Goal: Information Seeking & Learning: Find specific page/section

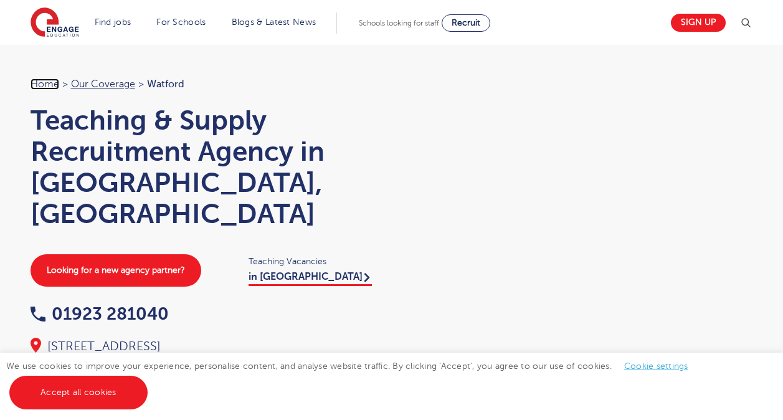
click at [40, 84] on link "Home" at bounding box center [45, 83] width 29 height 11
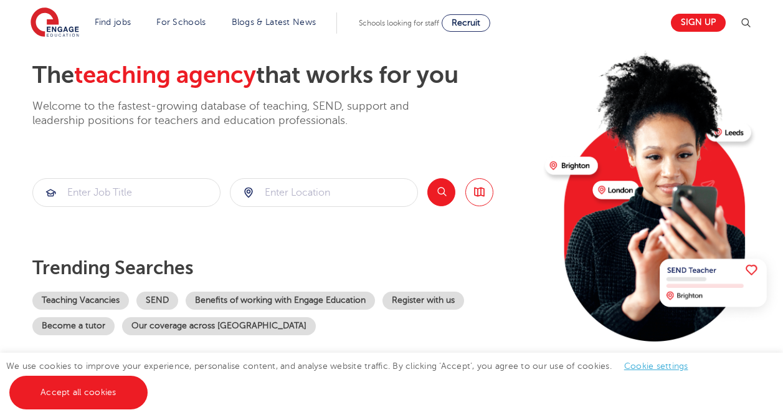
scroll to position [62, 0]
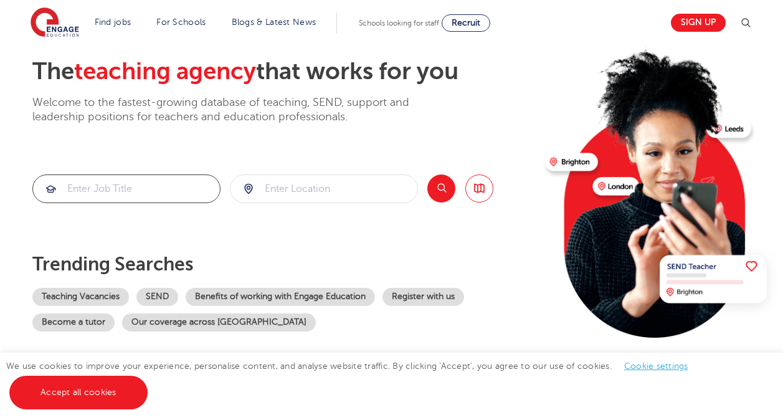
click at [144, 191] on input "search" at bounding box center [126, 188] width 187 height 27
type input "cleaner"
click at [272, 179] on input "search" at bounding box center [323, 188] width 187 height 27
click button "Submit" at bounding box center [0, 0] width 0 height 0
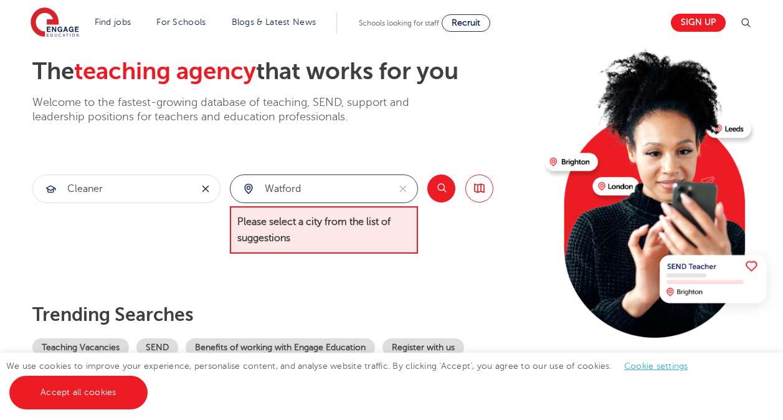
drag, startPoint x: 333, startPoint y: 191, endPoint x: 216, endPoint y: 188, distance: 117.1
click at [216, 188] on section "cleaner watford Please select a city from the list of suggestions Search Browse…" at bounding box center [262, 214] width 461 height 80
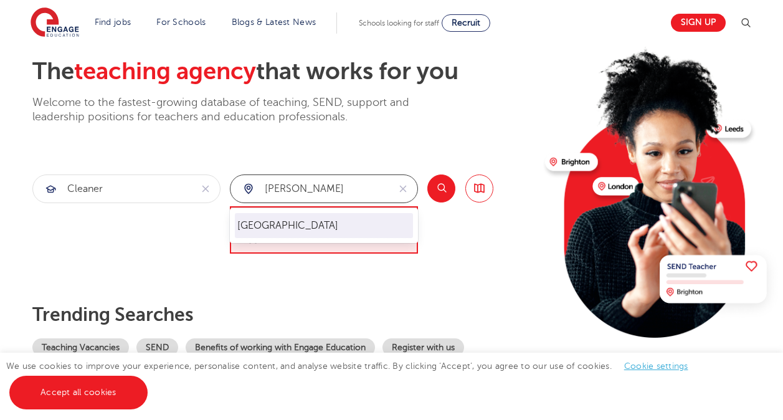
click at [308, 215] on li "Hertfordshire" at bounding box center [324, 225] width 178 height 25
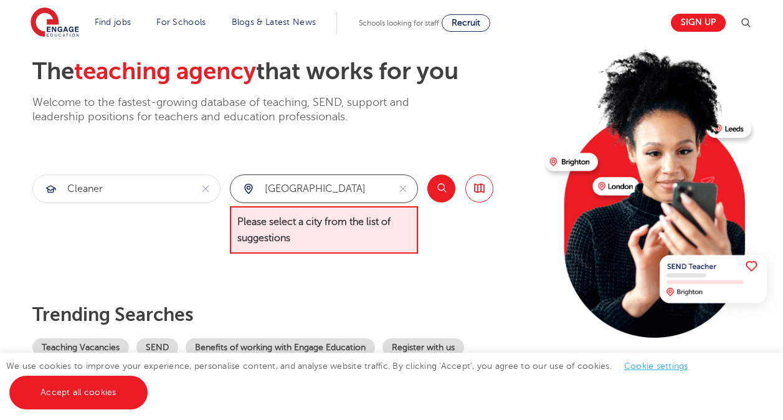
type input "Hertfordshire"
click at [440, 185] on button "Search" at bounding box center [441, 188] width 28 height 28
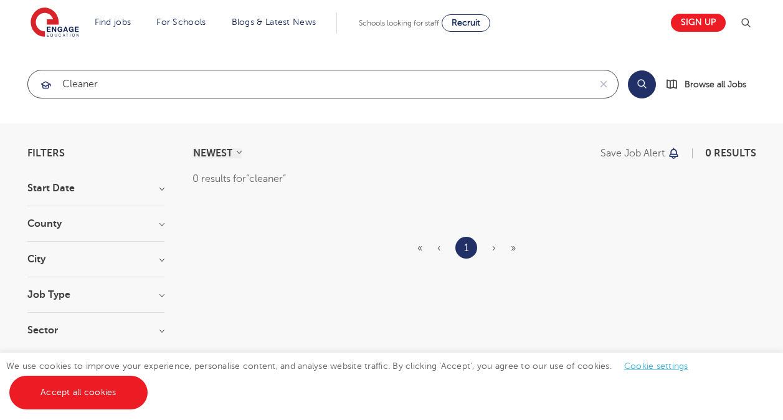
drag, startPoint x: 140, startPoint y: 87, endPoint x: -2, endPoint y: 86, distance: 142.6
click at [0, 86] on html "Find jobs All vacancies We have one of the UK's largest database. and with hund…" at bounding box center [391, 353] width 783 height 707
type input "warehouse"
click button "Submit" at bounding box center [0, 0] width 0 height 0
click at [399, 80] on input "warehouse" at bounding box center [308, 83] width 561 height 27
